Goal: Task Accomplishment & Management: Use online tool/utility

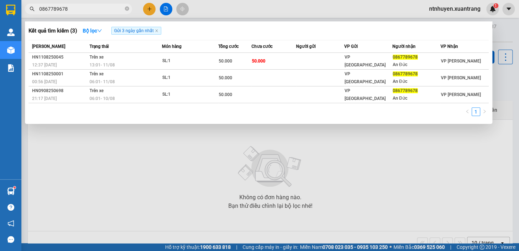
click at [164, 13] on div at bounding box center [259, 125] width 519 height 251
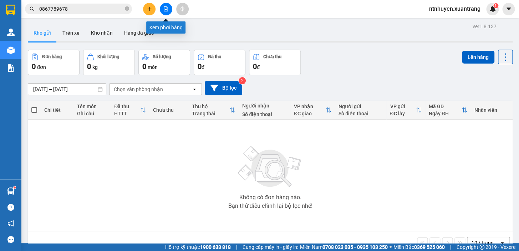
click at [164, 12] on button at bounding box center [166, 9] width 12 height 12
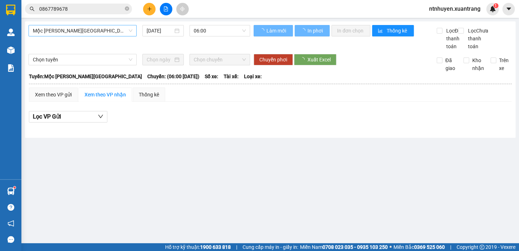
click at [112, 34] on span "Mộc [PERSON_NAME][GEOGRAPHIC_DATA]" at bounding box center [83, 30] width 100 height 11
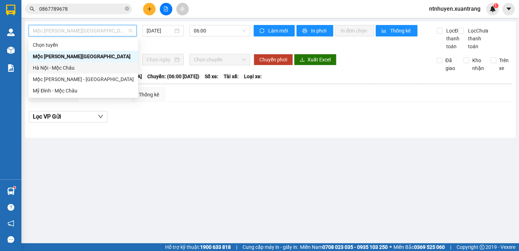
click at [50, 69] on div "Hà Nội - Mộc Châu" at bounding box center [83, 68] width 101 height 8
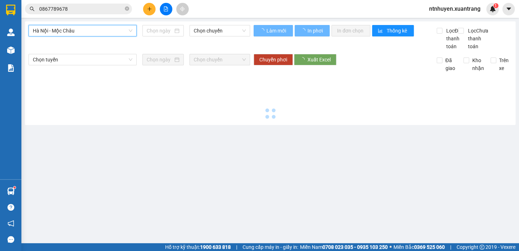
type input "[DATE]"
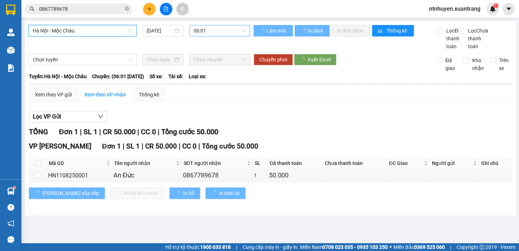
click at [239, 34] on span "06:01" at bounding box center [220, 30] width 52 height 11
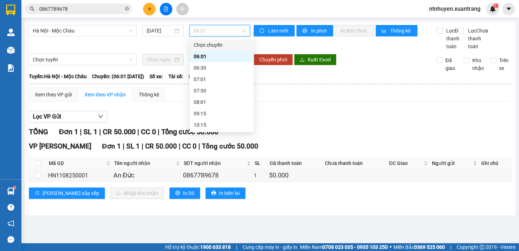
scroll to position [65, 0]
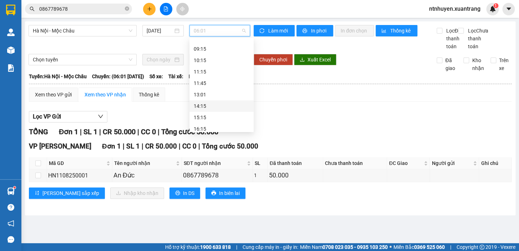
click at [205, 108] on div "14:15" at bounding box center [222, 106] width 56 height 8
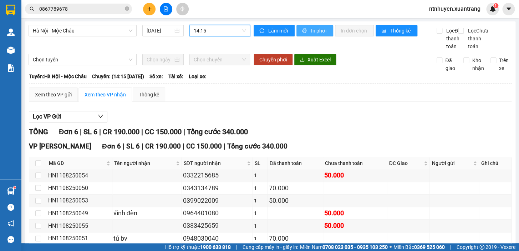
click at [313, 30] on span "In phơi" at bounding box center [319, 31] width 16 height 8
click at [201, 28] on span "14:15" at bounding box center [220, 30] width 52 height 11
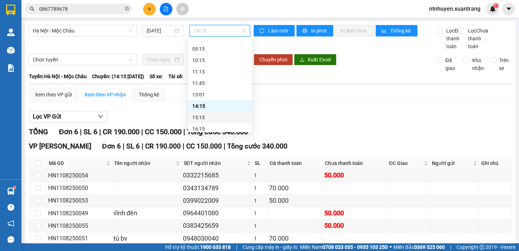
click at [204, 118] on div "15:15" at bounding box center [220, 118] width 56 height 8
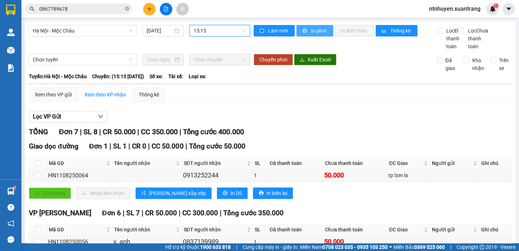
drag, startPoint x: 307, startPoint y: 29, endPoint x: 309, endPoint y: 38, distance: 10.0
click at [307, 29] on button "In phơi" at bounding box center [315, 30] width 37 height 11
drag, startPoint x: 218, startPoint y: 30, endPoint x: 218, endPoint y: 48, distance: 17.5
click at [218, 30] on span "15:15" at bounding box center [220, 30] width 52 height 11
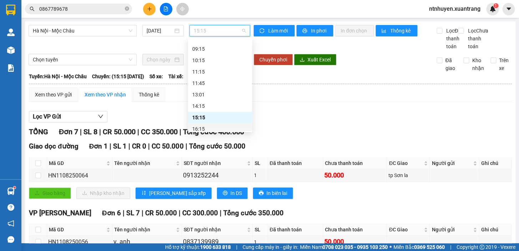
click at [206, 130] on div "16:15" at bounding box center [220, 129] width 56 height 8
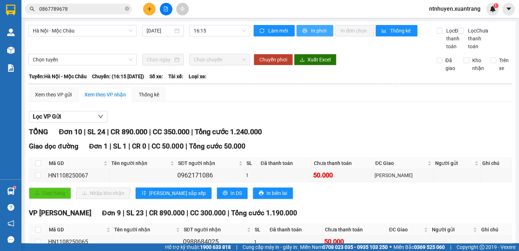
click at [307, 29] on button "In phơi" at bounding box center [315, 30] width 37 height 11
click at [218, 30] on span "16:15" at bounding box center [220, 30] width 52 height 11
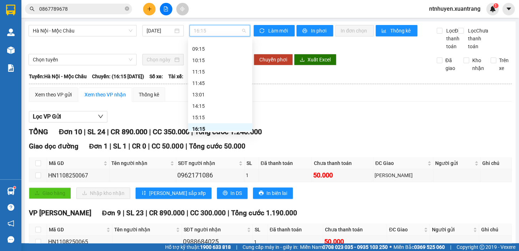
click at [211, 136] on div "17:15" at bounding box center [220, 140] width 56 height 8
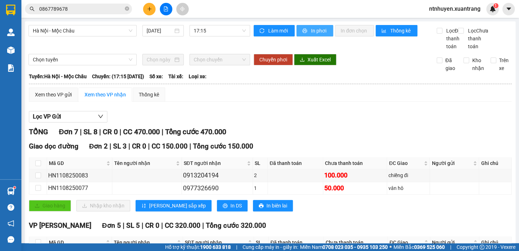
click at [305, 27] on button "In phơi" at bounding box center [315, 30] width 37 height 11
click at [212, 28] on span "17:15" at bounding box center [220, 30] width 52 height 11
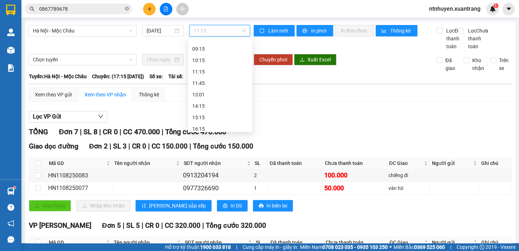
click at [213, 148] on div "18:15" at bounding box center [220, 152] width 56 height 8
